Goal: Task Accomplishment & Management: Use online tool/utility

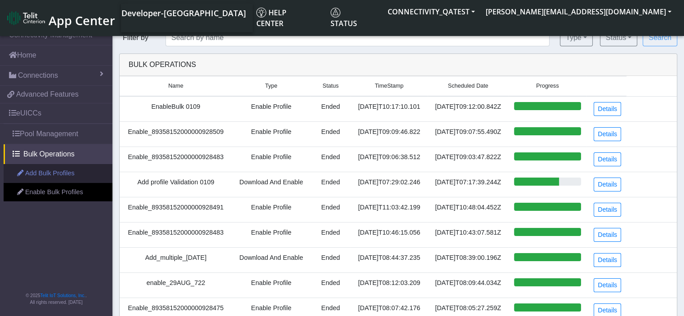
click at [38, 169] on link "Add Bulk Profiles" at bounding box center [58, 173] width 109 height 19
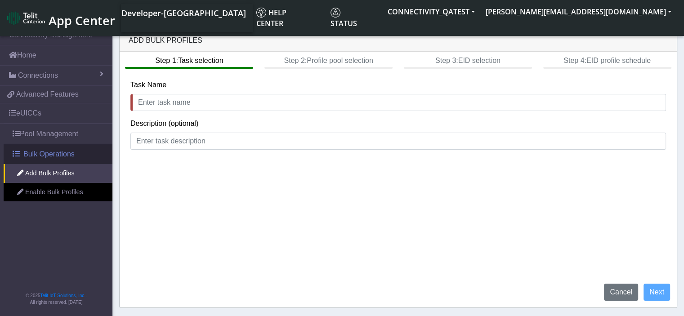
click at [32, 154] on span "Bulk Operations" at bounding box center [48, 154] width 51 height 11
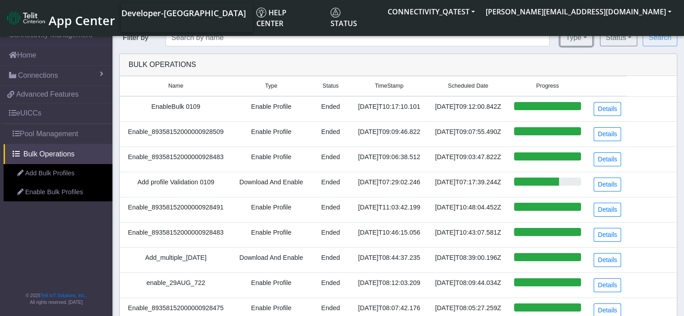
click at [580, 39] on button "Type" at bounding box center [576, 37] width 33 height 17
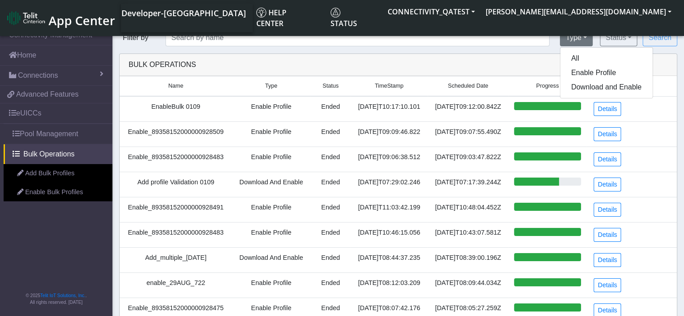
click at [651, 139] on tr "Enable_89358152000000928509 Enable Profile Ended [DATE]T09:09:46.822 [DATE]T09:…" at bounding box center [398, 133] width 557 height 25
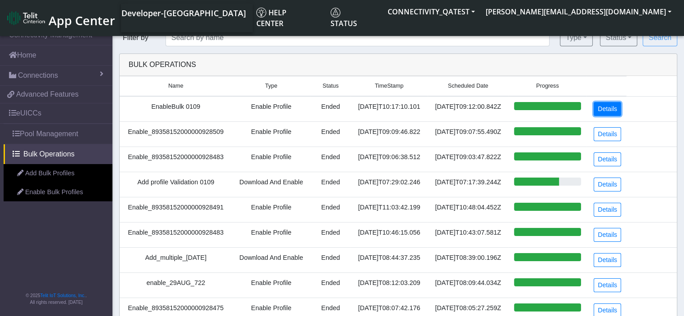
click at [606, 112] on link "Details" at bounding box center [607, 109] width 27 height 14
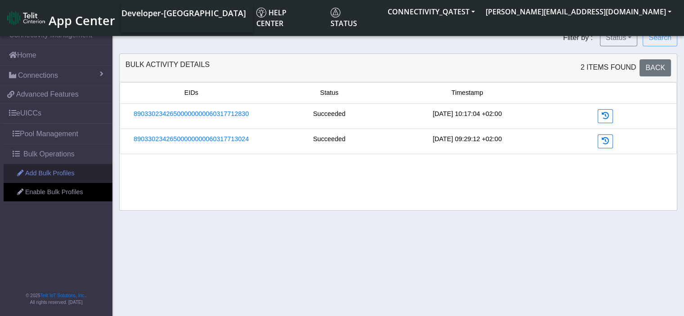
click at [55, 169] on link "Add Bulk Profiles" at bounding box center [58, 173] width 109 height 19
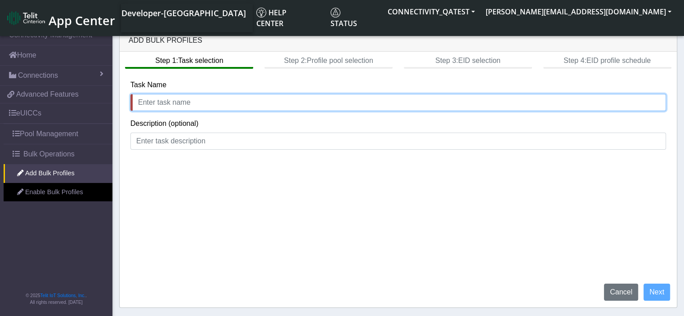
click at [229, 99] on input "text" at bounding box center [398, 102] width 536 height 17
type input "test doc"
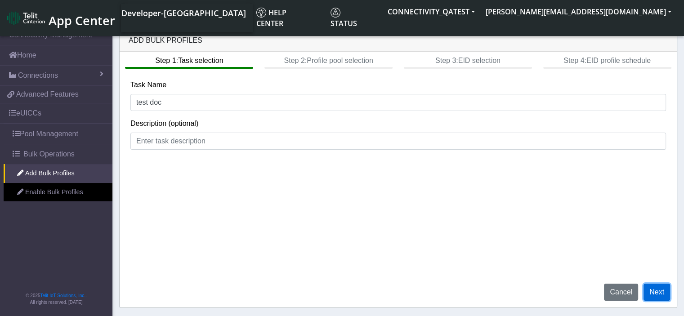
click at [665, 291] on button "Next" at bounding box center [657, 292] width 27 height 17
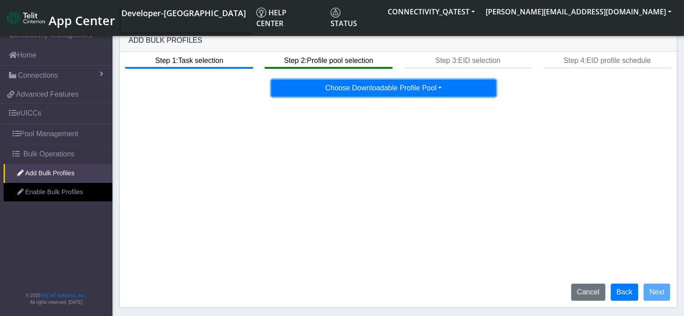
click at [418, 86] on button "Choose Downloadable Profile Pool" at bounding box center [383, 88] width 225 height 17
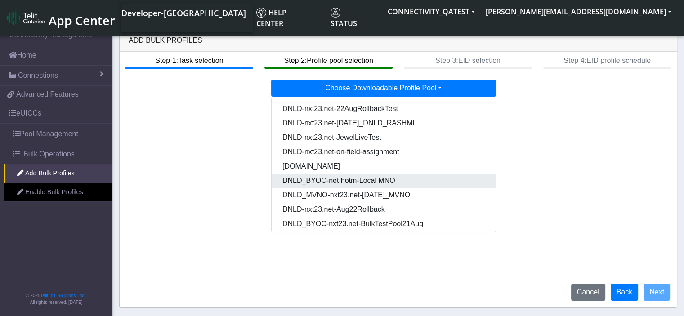
click at [389, 185] on Poola215f6a0-cb5f-4264-9200-f618216ee563-dropdown "DNLD_BYOC-net.hotm-Local MNO" at bounding box center [384, 181] width 225 height 14
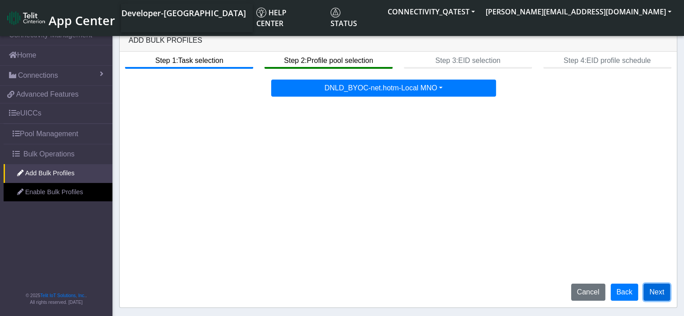
click at [668, 295] on button "Next" at bounding box center [657, 292] width 27 height 17
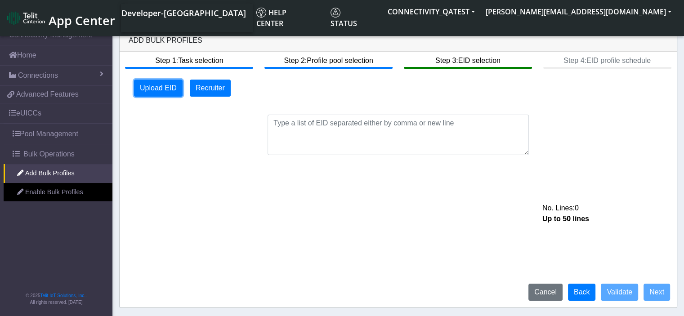
click at [166, 86] on button "Upload EID" at bounding box center [158, 88] width 49 height 17
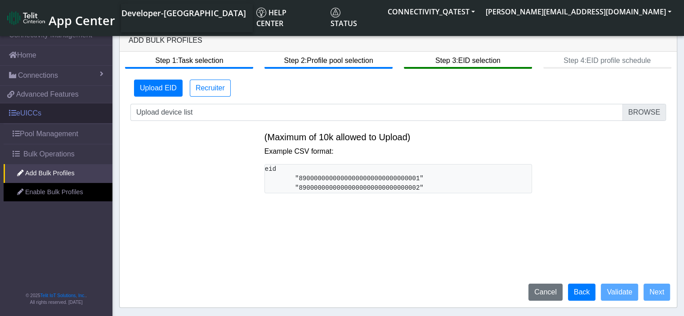
click at [17, 114] on link "eUICCs" at bounding box center [56, 113] width 112 height 20
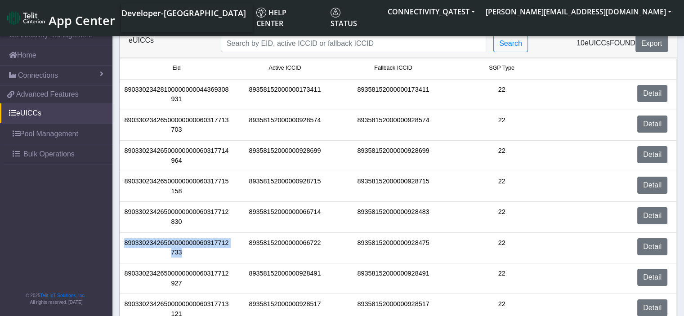
drag, startPoint x: 179, startPoint y: 250, endPoint x: 120, endPoint y: 243, distance: 59.3
click at [120, 243] on li "89033023426500000000060317712733 89358152000000066722 89358152000000928475 22 D…" at bounding box center [398, 248] width 557 height 31
click at [32, 157] on span "Bulk Operations" at bounding box center [48, 154] width 51 height 11
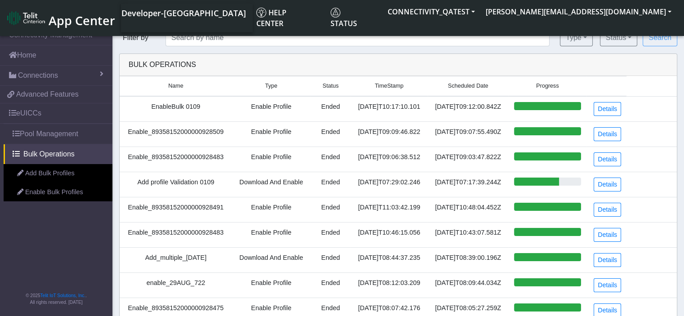
click at [58, 174] on link "Add Bulk Profiles" at bounding box center [58, 173] width 109 height 19
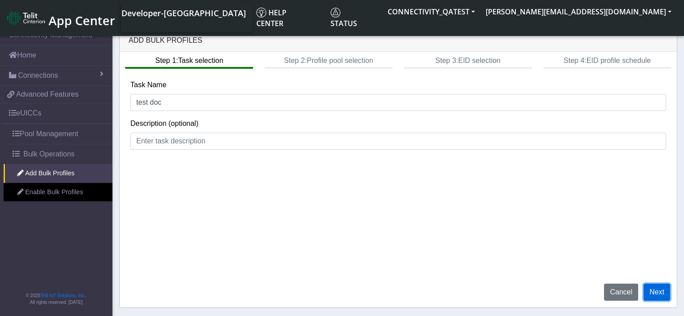
click at [660, 292] on button "Next" at bounding box center [657, 292] width 27 height 17
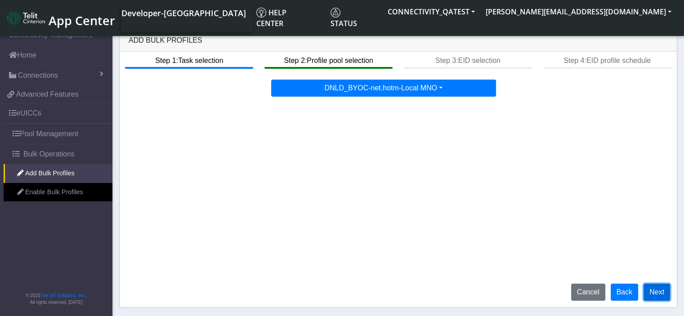
click at [659, 293] on button "Next" at bounding box center [657, 292] width 27 height 17
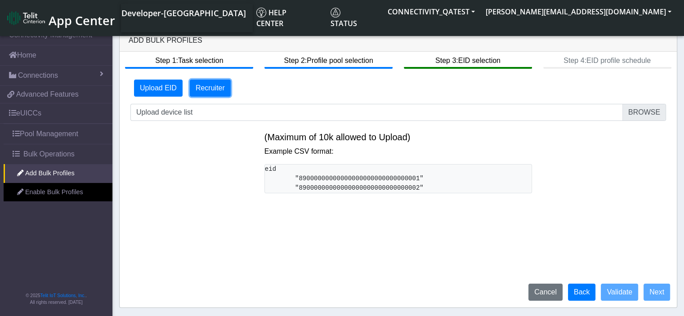
click at [212, 93] on button "Recruiter" at bounding box center [210, 88] width 41 height 17
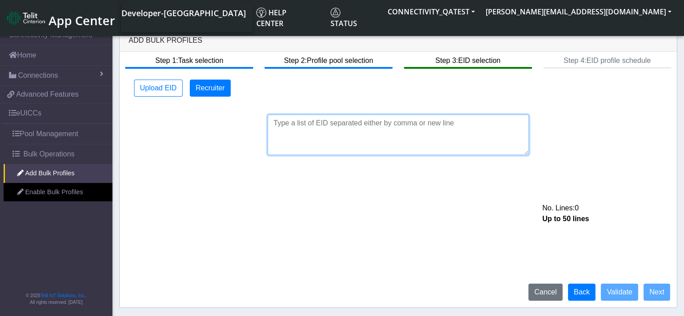
click at [296, 129] on textarea at bounding box center [398, 135] width 261 height 40
paste textarea "89033023426500000000060317712733"
type textarea "89033023426500000000060317712733"
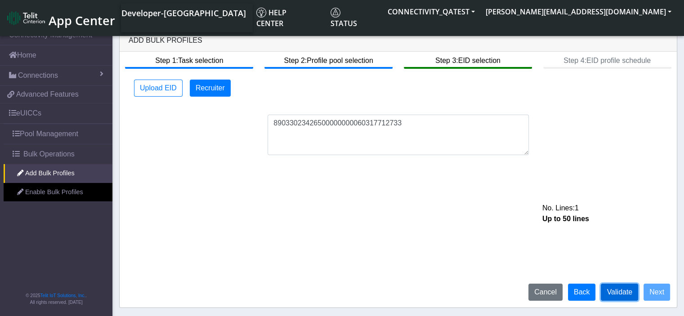
click at [626, 295] on button "Validate" at bounding box center [619, 292] width 37 height 17
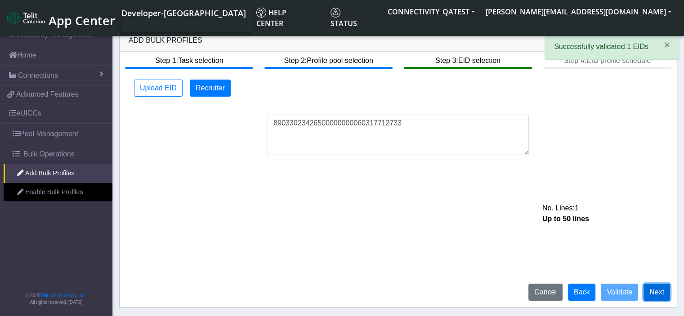
click at [661, 290] on button "Next" at bounding box center [657, 292] width 27 height 17
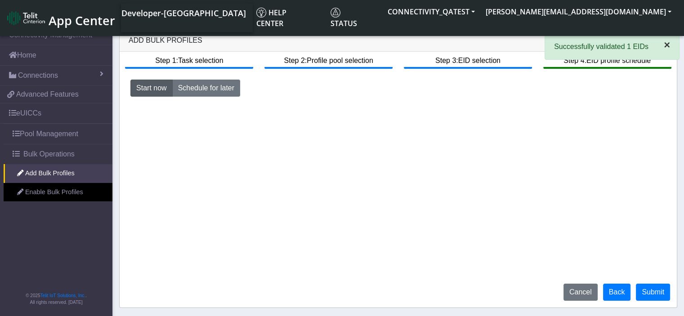
click at [666, 48] on span "×" at bounding box center [667, 45] width 6 height 12
